Goal: Task Accomplishment & Management: Manage account settings

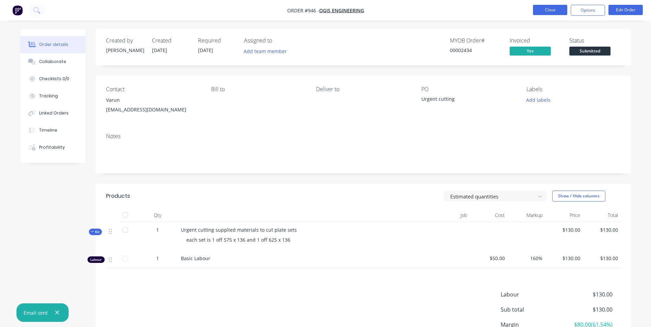
click at [533, 8] on button "Close" at bounding box center [550, 10] width 34 height 10
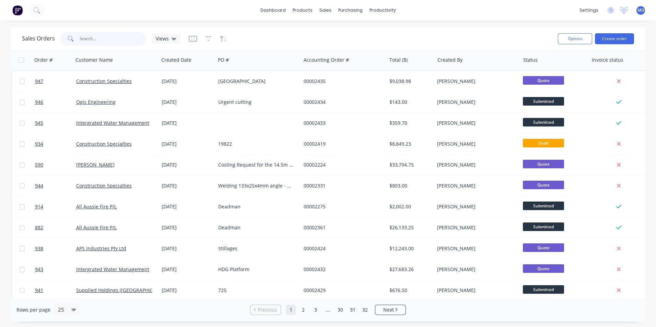
click at [114, 43] on input "text" at bounding box center [113, 39] width 67 height 14
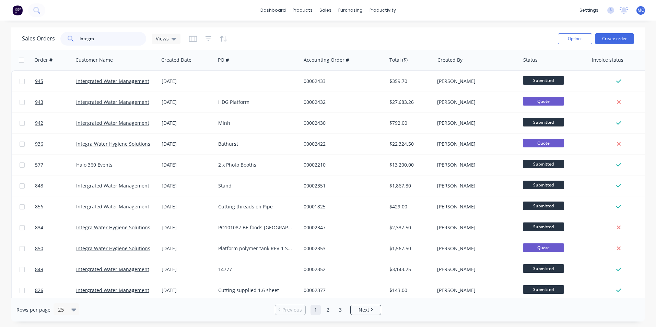
type input "integra"
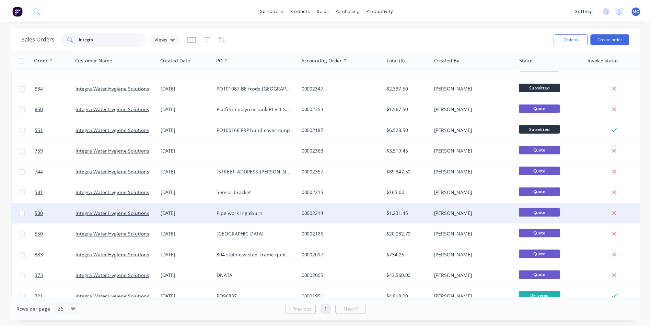
scroll to position [27, 0]
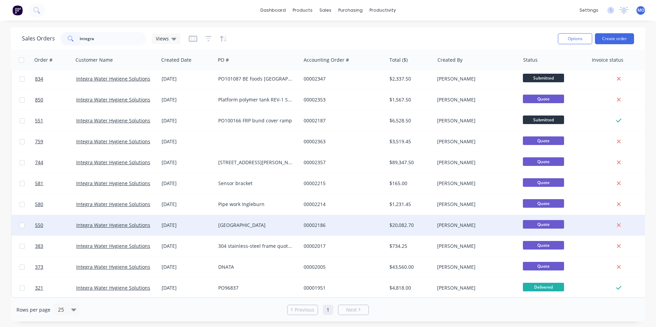
click at [228, 225] on div "[GEOGRAPHIC_DATA]" at bounding box center [256, 225] width 76 height 7
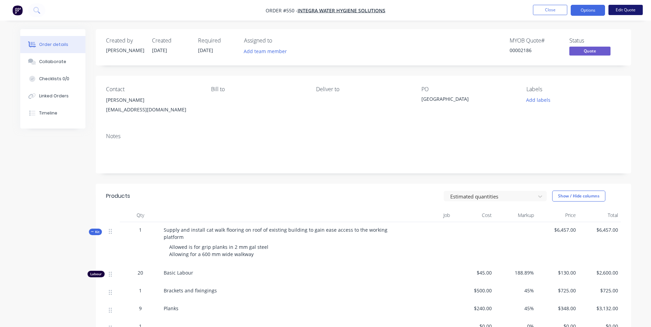
click at [618, 8] on button "Edit Quote" at bounding box center [625, 10] width 34 height 10
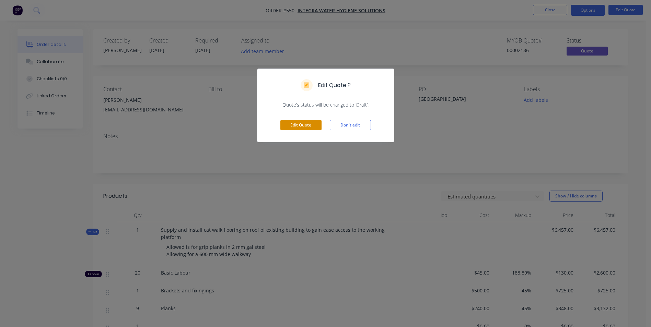
click at [304, 130] on button "Edit Quote" at bounding box center [300, 125] width 41 height 10
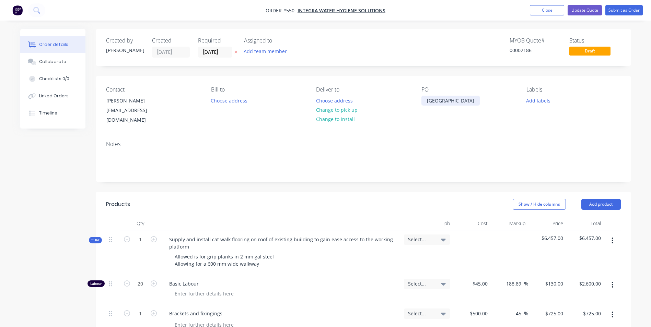
drag, startPoint x: 471, startPoint y: 98, endPoint x: 415, endPoint y: 102, distance: 56.7
click at [415, 102] on div "Contact [PERSON_NAME] [EMAIL_ADDRESS][DOMAIN_NAME] Bill to Choose address Deliv…" at bounding box center [363, 105] width 535 height 59
click at [485, 118] on div "PO 101976" at bounding box center [468, 105] width 94 height 39
click at [633, 7] on button "Submit as Order" at bounding box center [623, 10] width 37 height 10
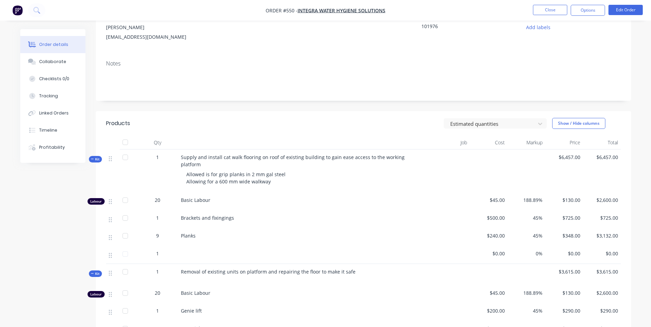
scroll to position [103, 0]
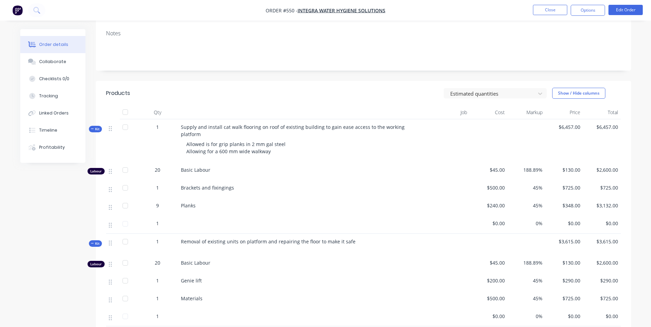
click at [547, 4] on nav "Order #550 - Integra Water Hygiene Solutions Close Options Edit Order" at bounding box center [325, 10] width 651 height 21
click at [545, 12] on button "Close" at bounding box center [550, 10] width 34 height 10
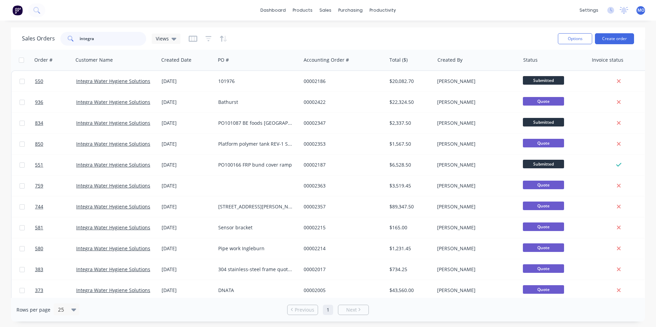
drag, startPoint x: 95, startPoint y: 36, endPoint x: 65, endPoint y: 37, distance: 29.9
click at [65, 37] on div "integra" at bounding box center [103, 39] width 86 height 14
type input "944"
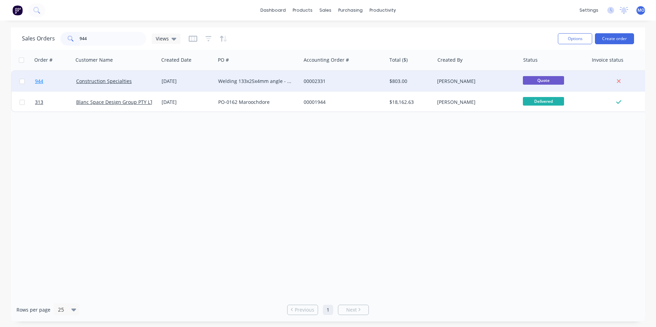
click at [75, 81] on link "944" at bounding box center [55, 81] width 41 height 21
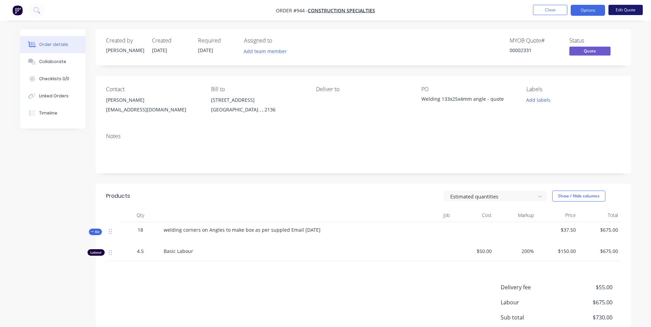
click at [617, 13] on button "Edit Quote" at bounding box center [625, 10] width 34 height 10
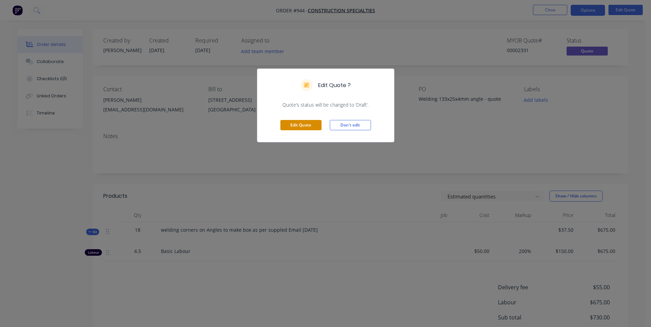
click at [308, 123] on button "Edit Quote" at bounding box center [300, 125] width 41 height 10
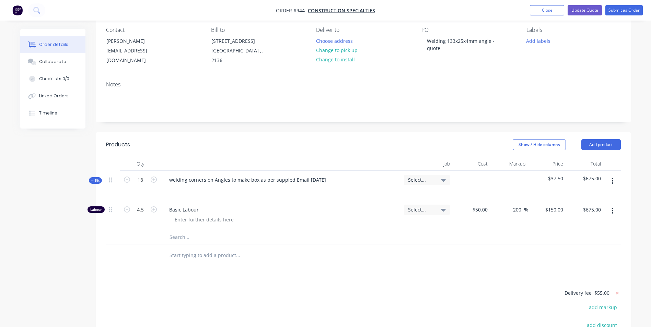
scroll to position [69, 0]
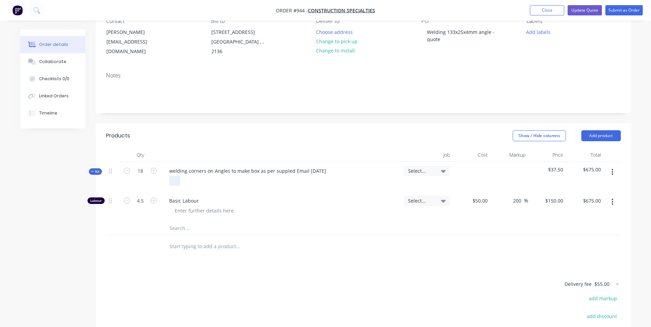
click at [180, 178] on div at bounding box center [174, 181] width 11 height 10
click at [551, 12] on button "Close" at bounding box center [546, 10] width 34 height 10
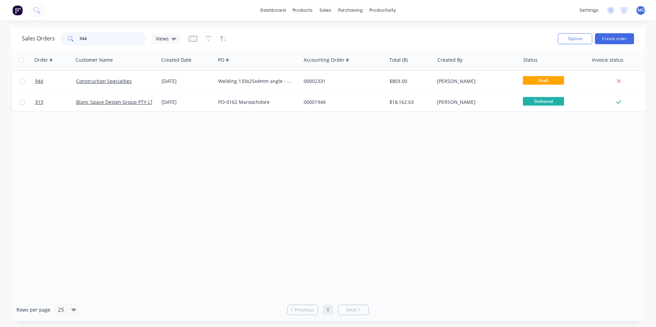
drag, startPoint x: 94, startPoint y: 40, endPoint x: 79, endPoint y: 45, distance: 15.9
click at [80, 45] on input "944" at bounding box center [113, 39] width 67 height 14
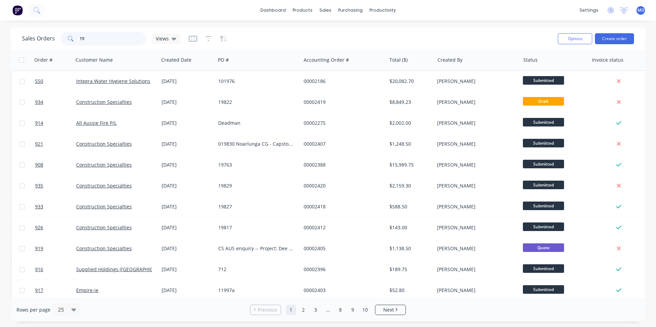
drag, startPoint x: 88, startPoint y: 38, endPoint x: 69, endPoint y: 45, distance: 20.4
click at [69, 45] on div "19" at bounding box center [103, 39] width 86 height 14
type input "construction"
